Goal: Check status: Check status

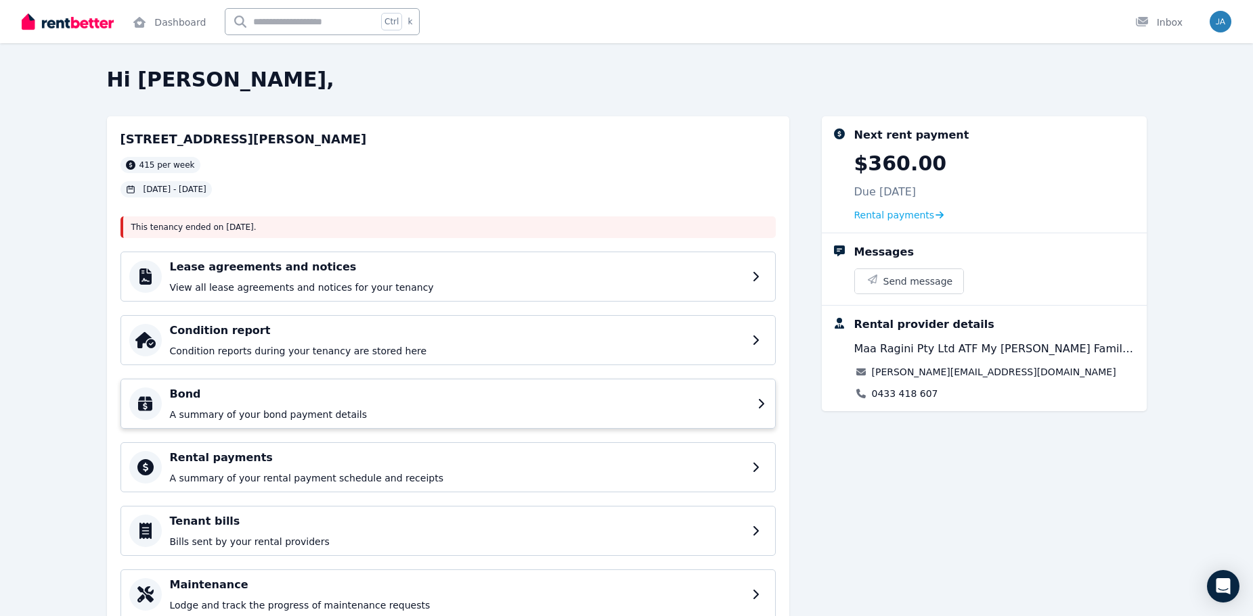
click at [351, 421] on p "A summary of your bond payment details" at bounding box center [459, 415] width 579 height 14
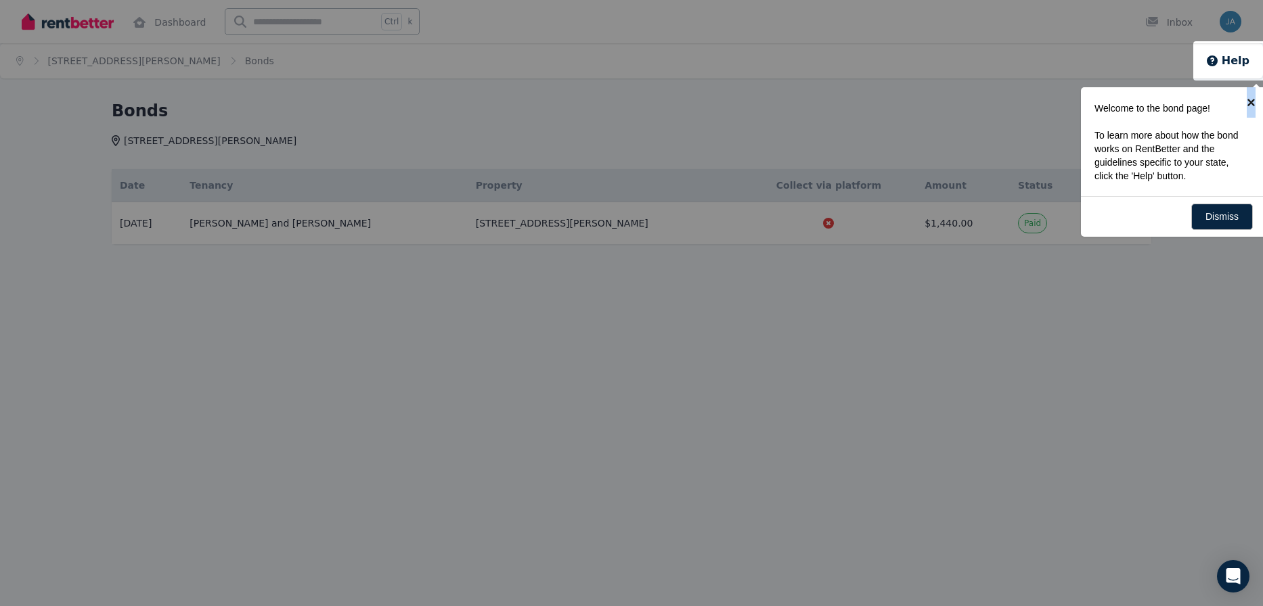
scroll to position [0, 3]
click at [1251, 102] on link "×" at bounding box center [1247, 102] width 30 height 30
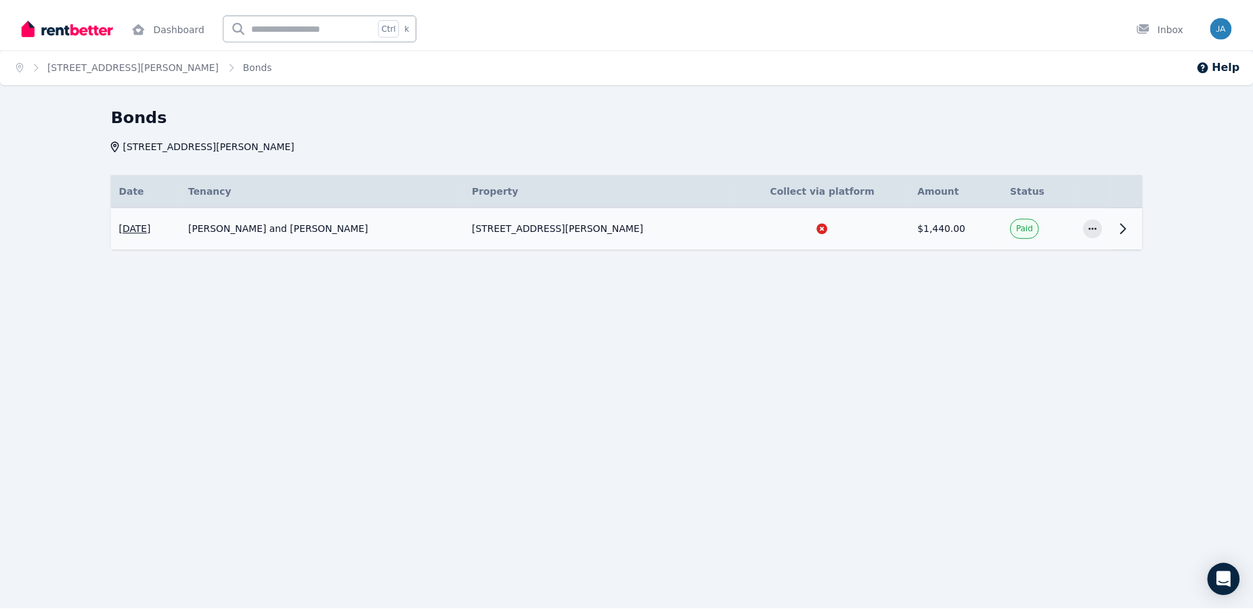
scroll to position [0, 0]
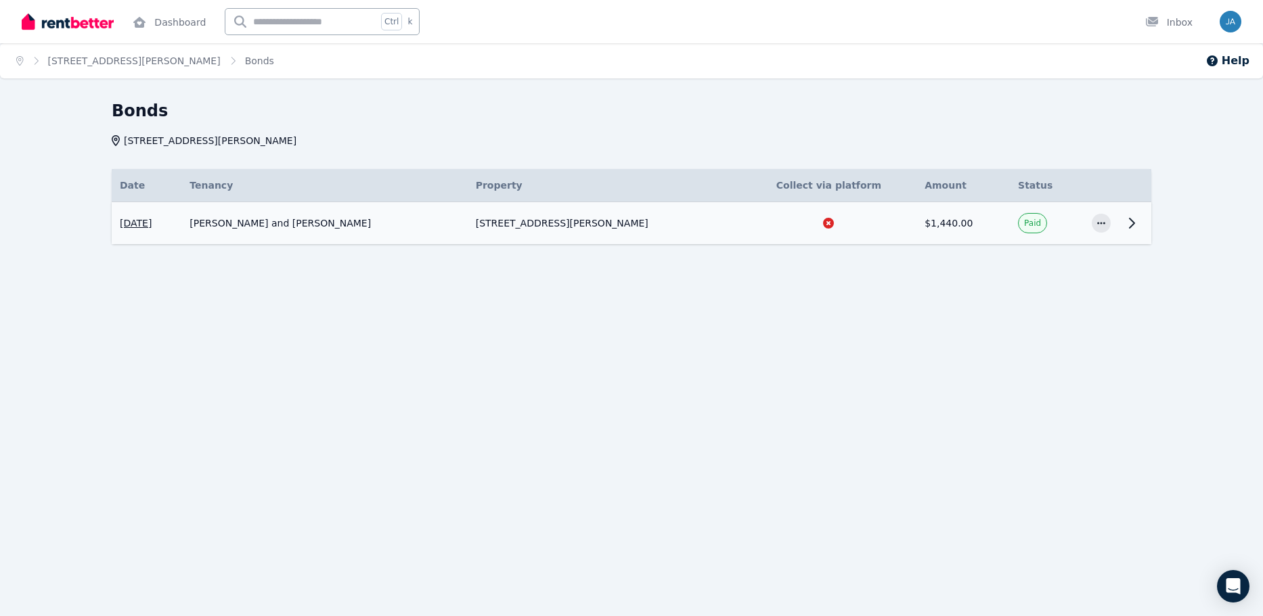
click at [340, 231] on td "[PERSON_NAME] and [PERSON_NAME]" at bounding box center [324, 223] width 286 height 43
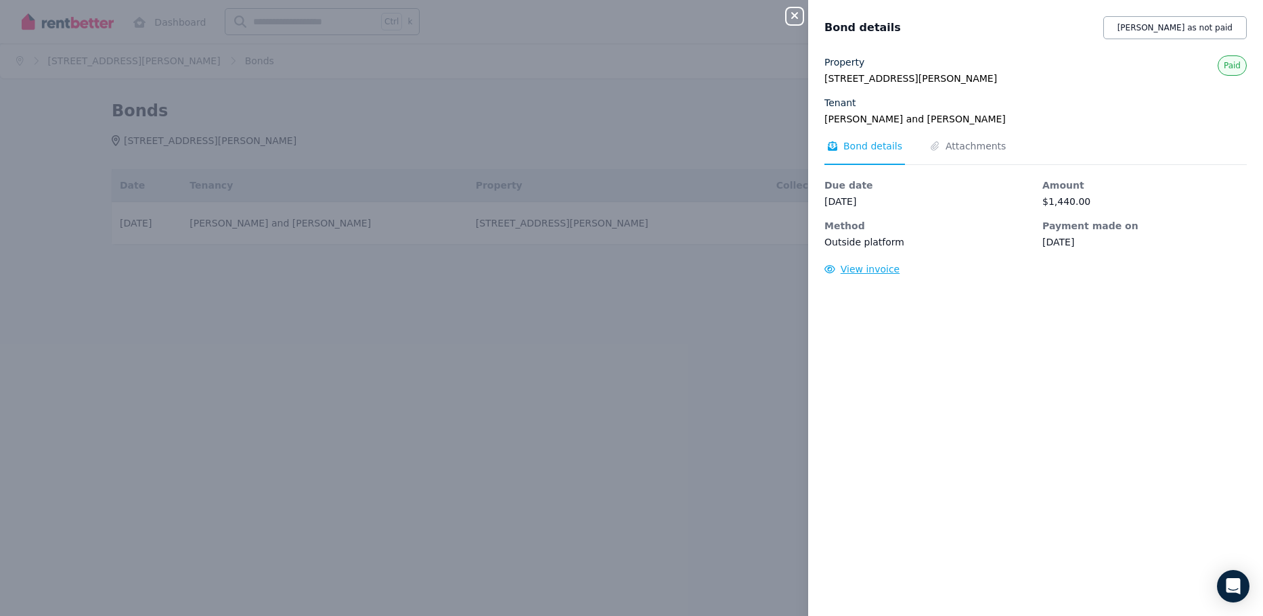
click at [855, 266] on span "View invoice" at bounding box center [870, 269] width 60 height 11
